Goal: Check status: Check status

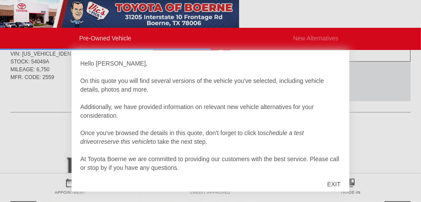
scroll to position [9, 0]
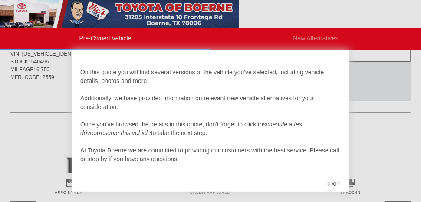
click at [325, 184] on div "EXIT" at bounding box center [334, 184] width 31 height 26
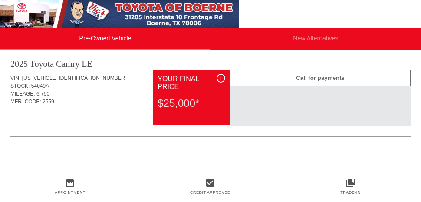
scroll to position [0, 0]
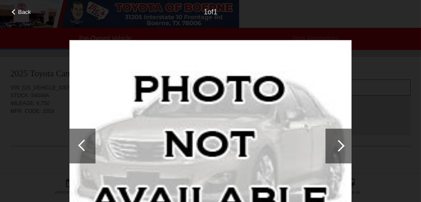
click at [57, 156] on div "Back 1 of 1" at bounding box center [210, 101] width 421 height 202
click at [58, 160] on div "Back 1 of 1" at bounding box center [210, 101] width 421 height 202
click at [24, 119] on div "Back 1 of 1" at bounding box center [210, 101] width 421 height 202
click at [85, 154] on div at bounding box center [82, 146] width 26 height 35
click at [77, 156] on div at bounding box center [82, 146] width 26 height 35
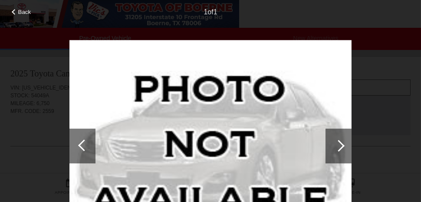
click at [343, 152] on div at bounding box center [339, 146] width 26 height 35
click at [11, 11] on div "Back" at bounding box center [21, 11] width 43 height 4
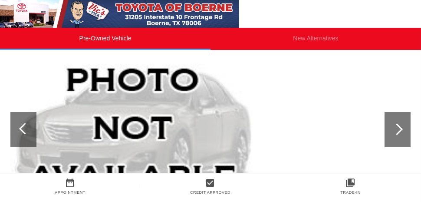
scroll to position [121, 0]
